Goal: Task Accomplishment & Management: Manage account settings

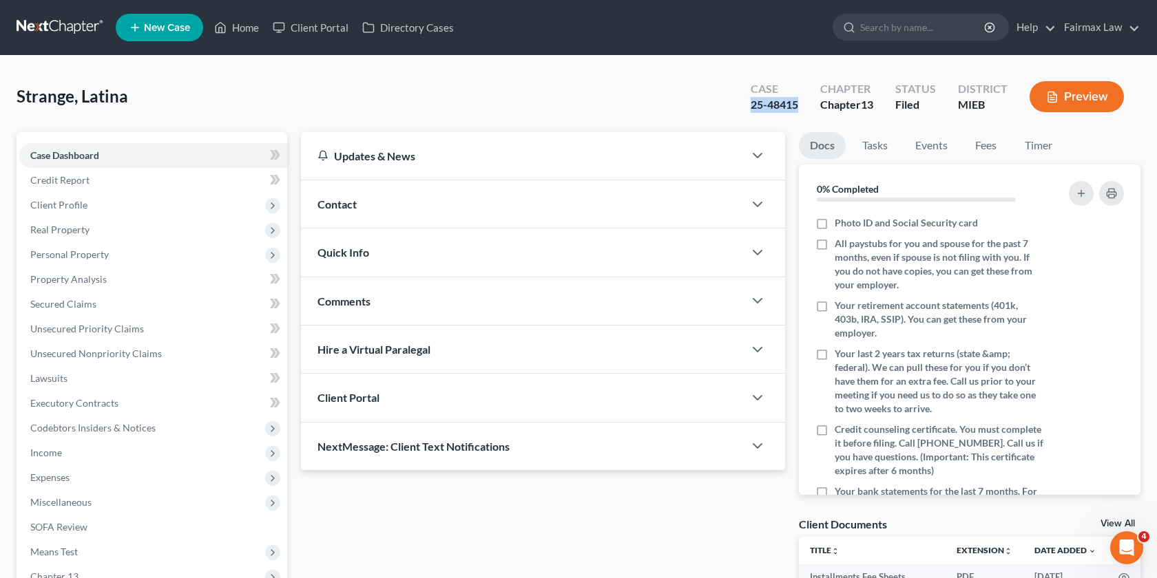
drag, startPoint x: 800, startPoint y: 104, endPoint x: 728, endPoint y: 104, distance: 71.6
click at [728, 104] on div "Strange, Latina Upgraded Case 25-48415 Chapter Chapter 13 Status Filed District…" at bounding box center [579, 102] width 1124 height 60
copy div "25-48415"
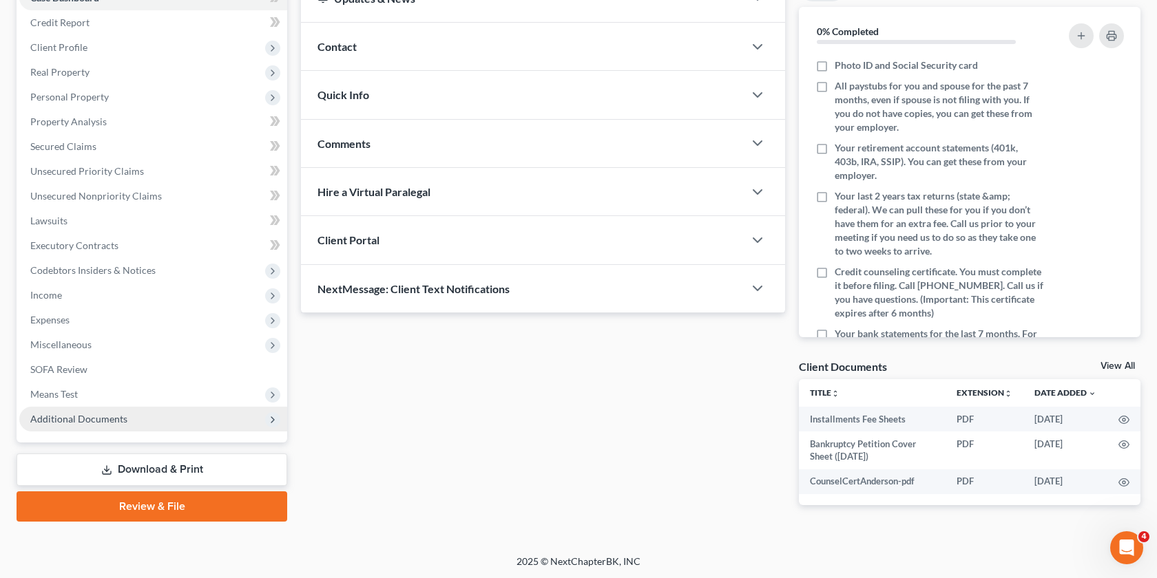
click at [99, 417] on span "Additional Documents" at bounding box center [78, 419] width 97 height 12
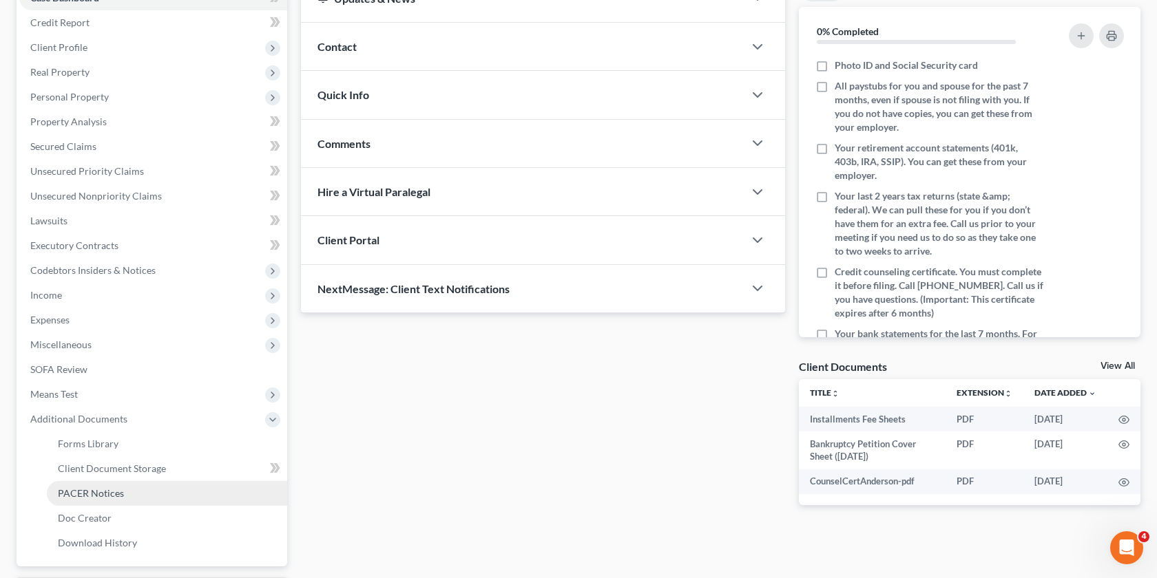
click at [116, 502] on link "PACER Notices" at bounding box center [167, 493] width 240 height 25
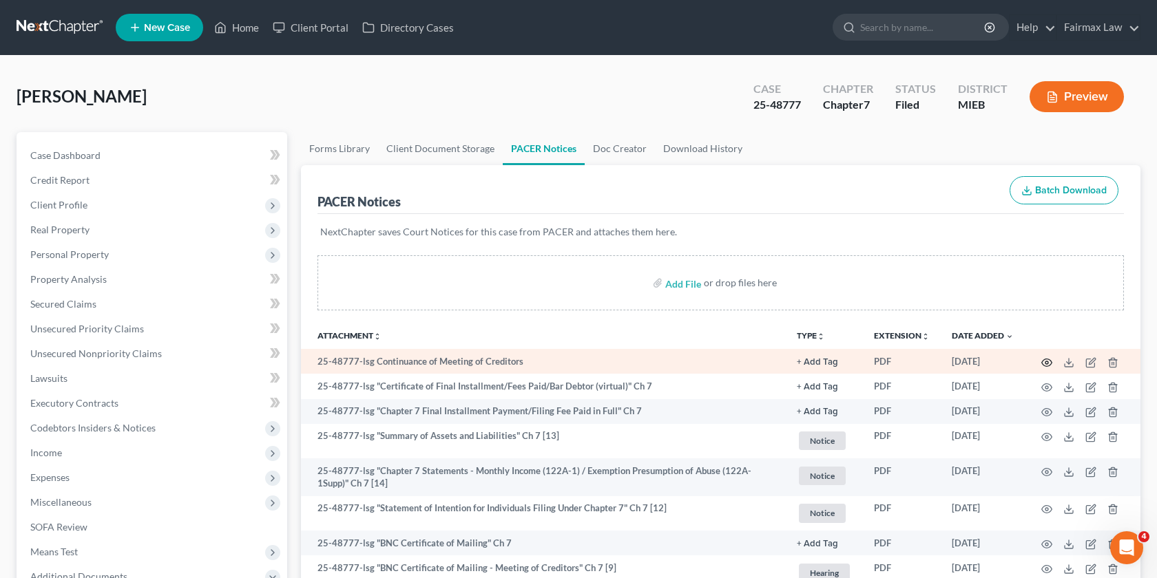
click at [1045, 359] on icon "button" at bounding box center [1046, 362] width 11 height 11
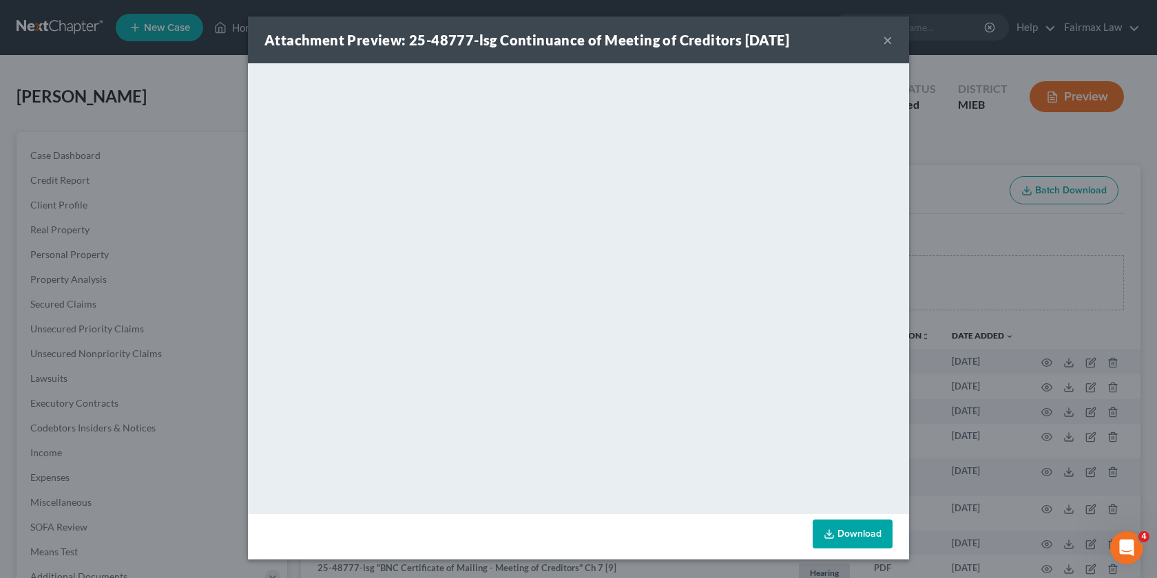
click at [1002, 154] on div "Attachment Preview: 25-48777-lsg Continuance of Meeting of Creditors 10/06/2025…" at bounding box center [578, 289] width 1157 height 578
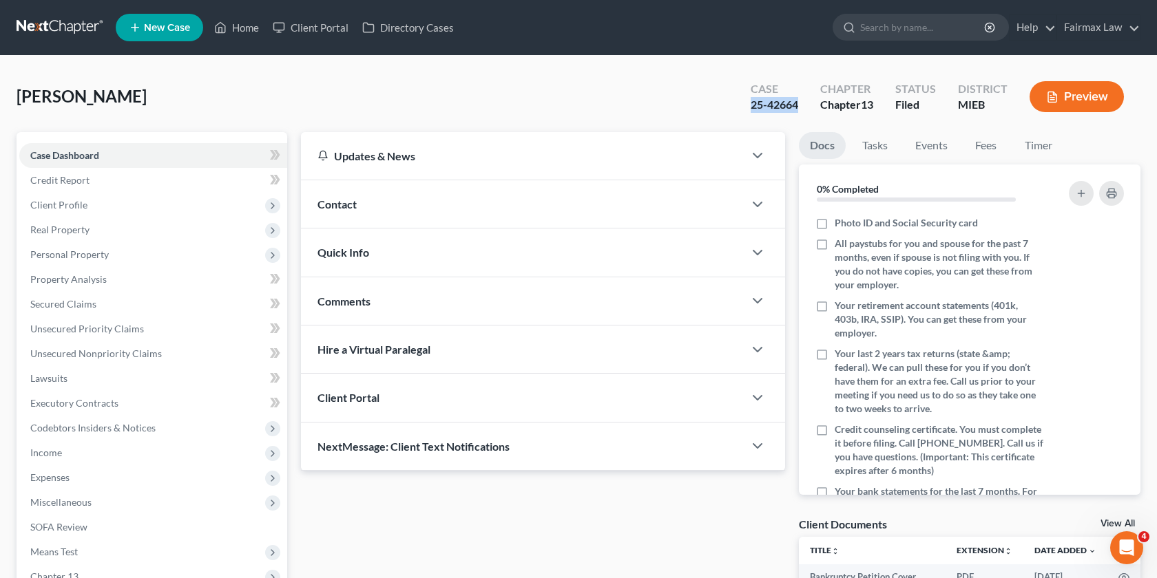
drag, startPoint x: 801, startPoint y: 104, endPoint x: 704, endPoint y: 104, distance: 96.4
click at [704, 104] on div "Johnson, Naydean Upgraded Case 25-42664 Chapter Chapter 13 Status Filed Distric…" at bounding box center [579, 102] width 1124 height 60
copy div "25-42664"
